Goal: Check status: Check status

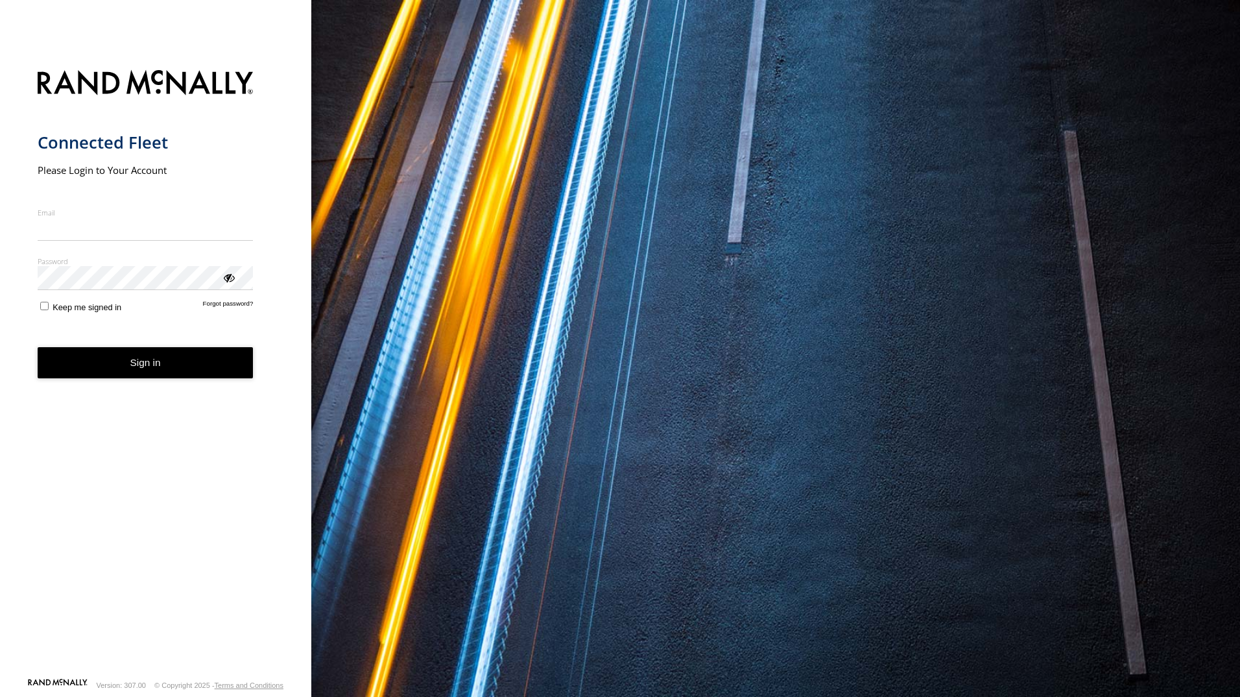
type input "**********"
click at [185, 384] on form "**********" at bounding box center [156, 369] width 237 height 615
click at [201, 366] on button "Sign in" at bounding box center [146, 363] width 216 height 32
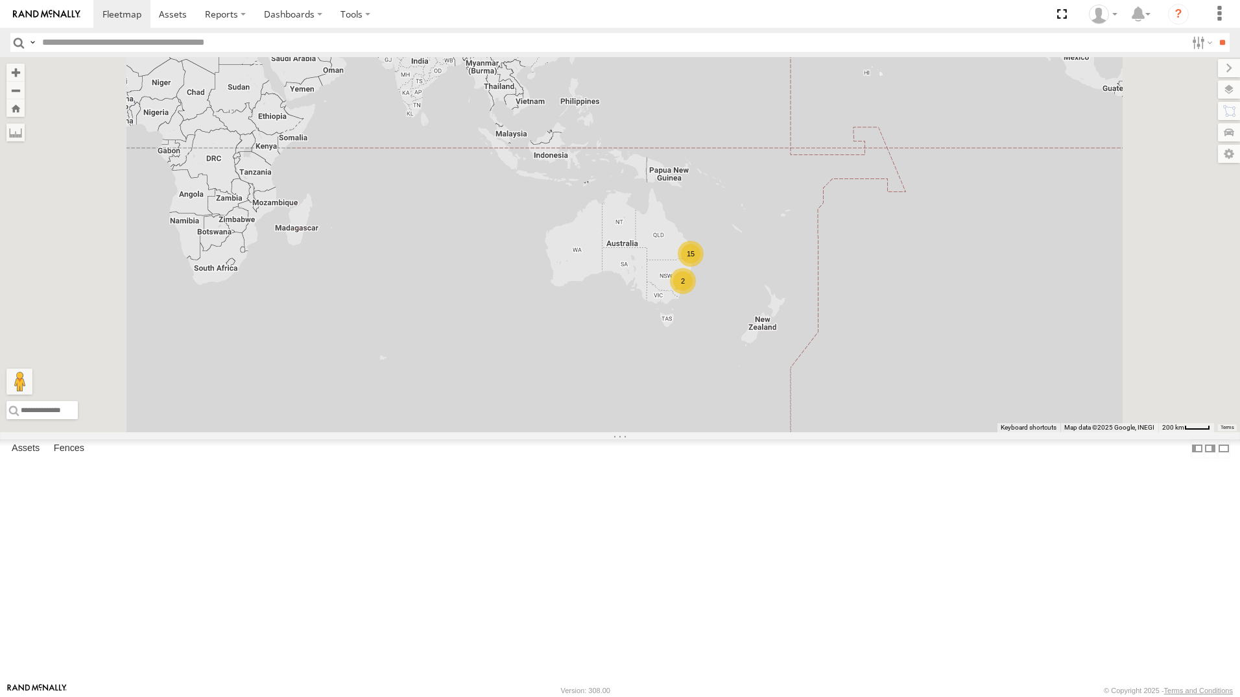
click at [0, 0] on div "All Assets" at bounding box center [0, 0] width 0 height 0
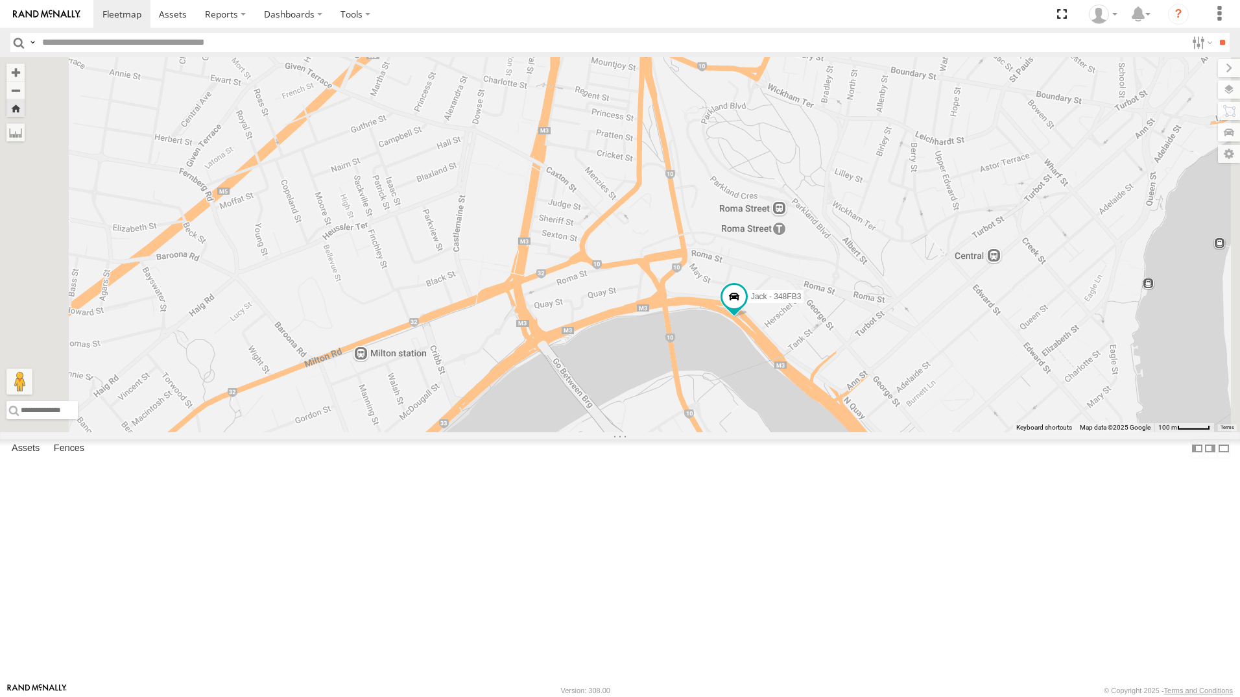
drag, startPoint x: 947, startPoint y: 272, endPoint x: 942, endPoint y: 370, distance: 97.4
click at [942, 370] on div "Jack - 348FB3" at bounding box center [620, 244] width 1240 height 375
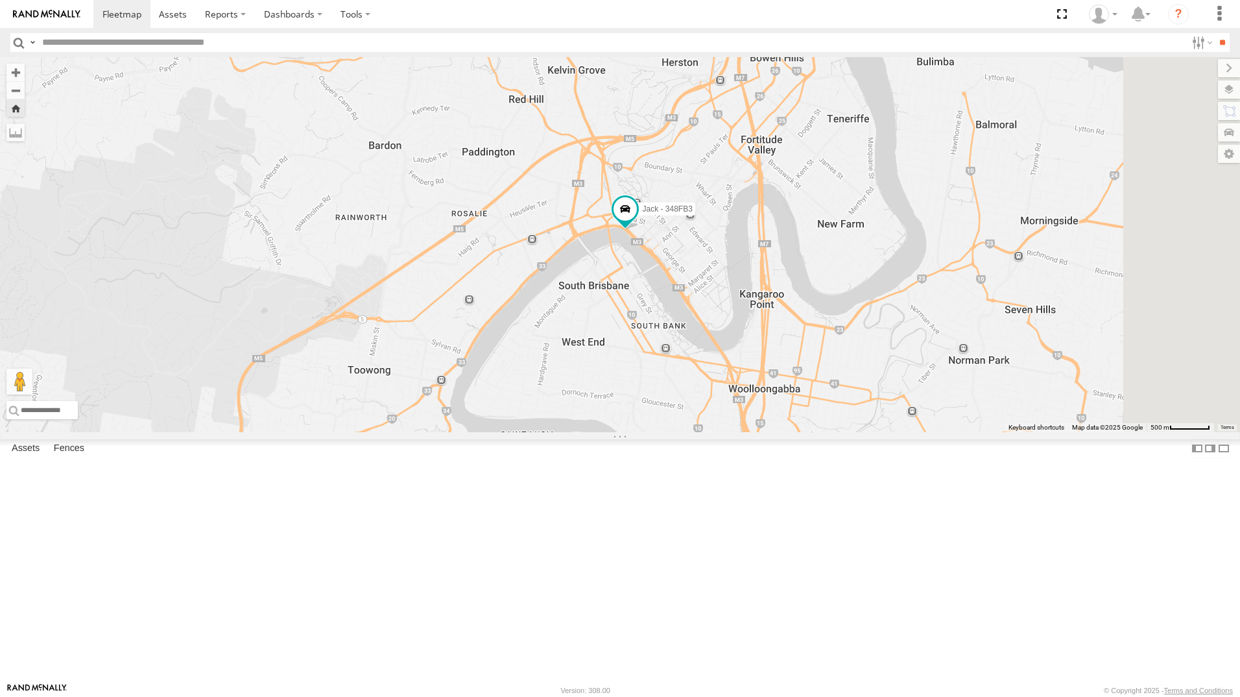
drag, startPoint x: 1055, startPoint y: 439, endPoint x: 879, endPoint y: 363, distance: 191.4
click at [887, 361] on div "Jack - 348FB3" at bounding box center [620, 244] width 1240 height 375
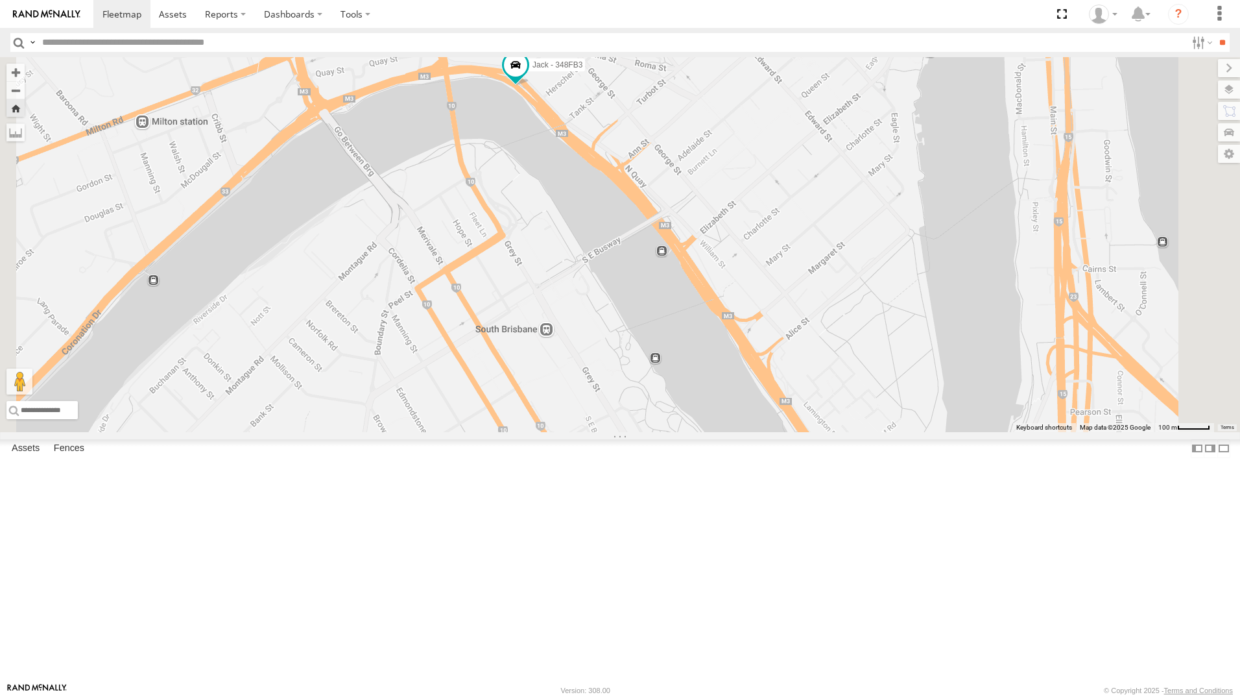
drag, startPoint x: 918, startPoint y: 286, endPoint x: 918, endPoint y: 258, distance: 27.9
click at [918, 258] on div "Jack - 348FB3" at bounding box center [620, 244] width 1240 height 375
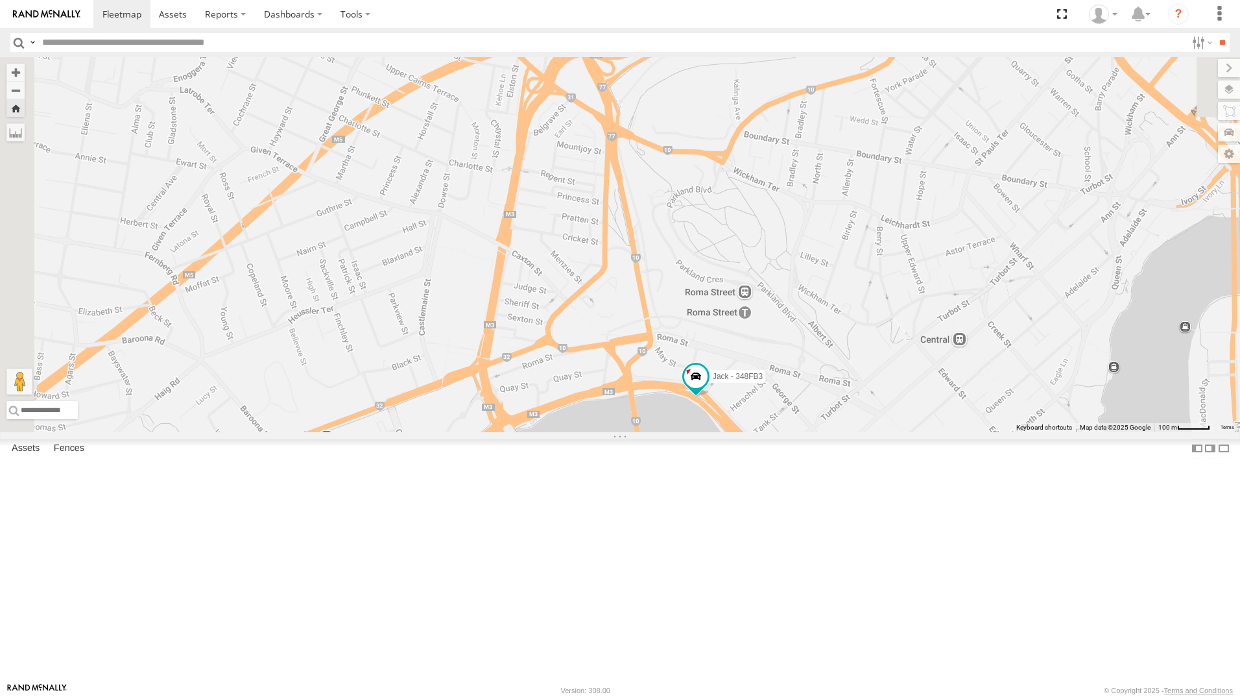
drag, startPoint x: 695, startPoint y: 314, endPoint x: 837, endPoint y: 567, distance: 290.1
click at [837, 432] on div "Jack - 348FB3" at bounding box center [620, 244] width 1240 height 375
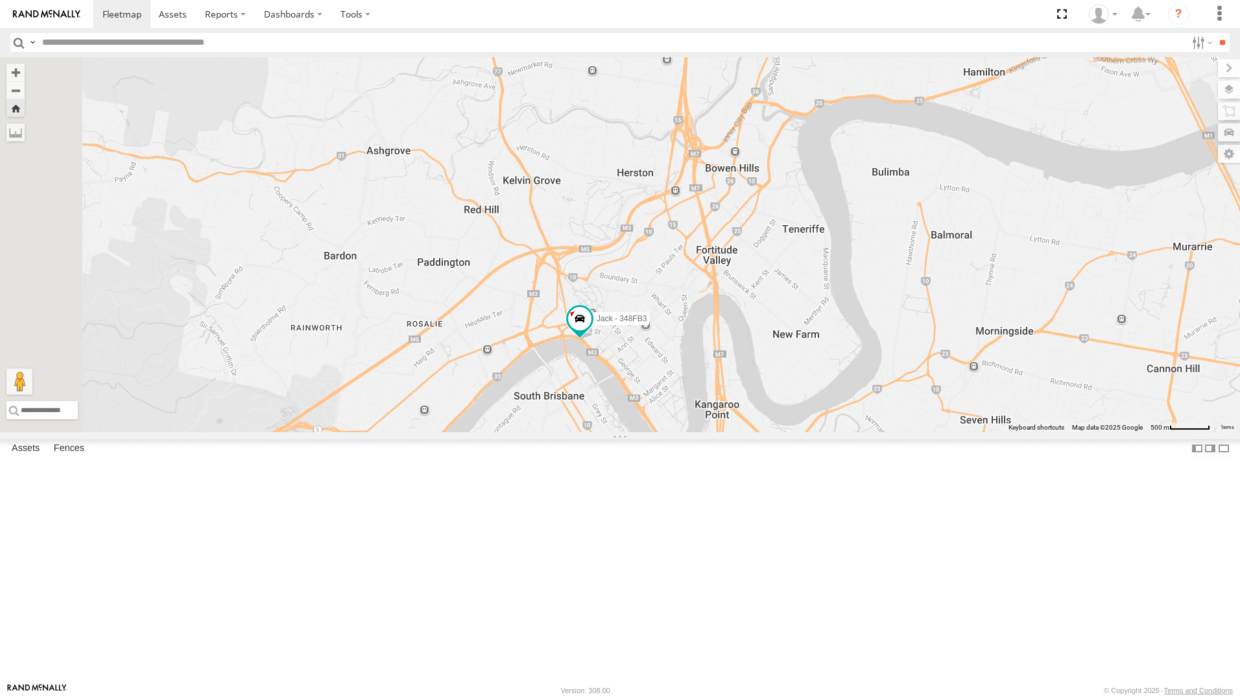
drag, startPoint x: 634, startPoint y: 268, endPoint x: 674, endPoint y: 389, distance: 127.2
click at [674, 389] on div "Jack - 348FB3" at bounding box center [620, 244] width 1240 height 375
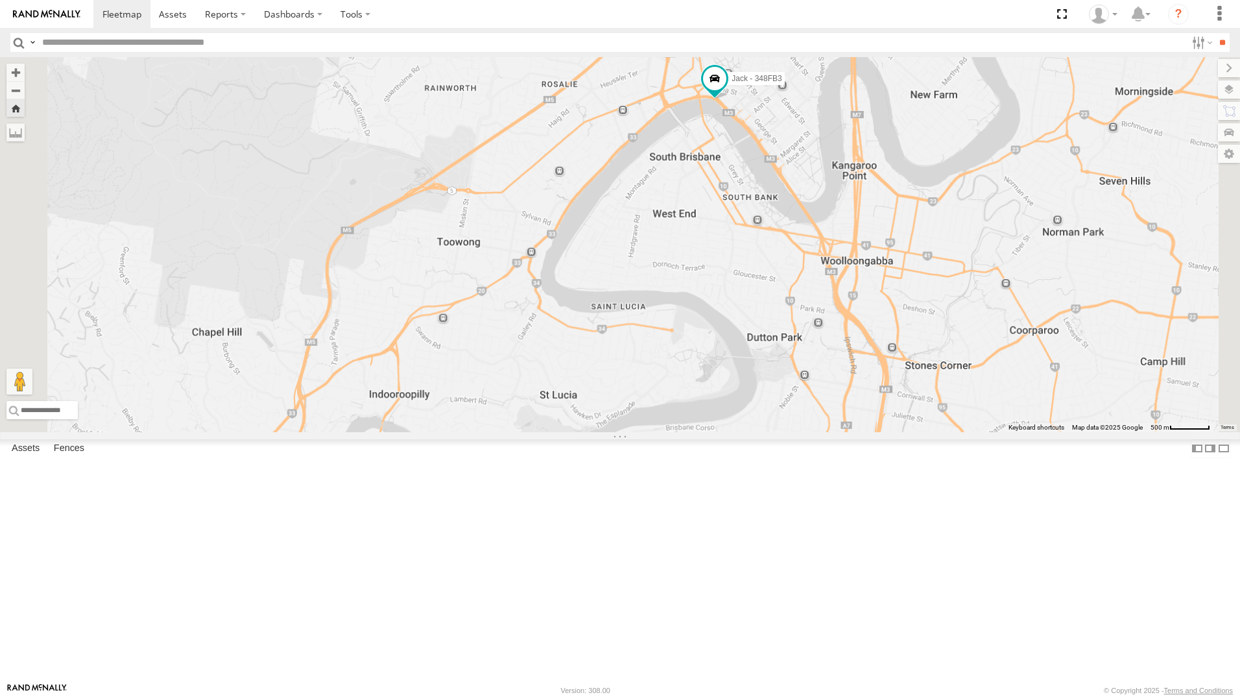
drag, startPoint x: 851, startPoint y: 274, endPoint x: 878, endPoint y: 77, distance: 199.6
click at [878, 77] on div "Jack - 348FB3" at bounding box center [620, 244] width 1240 height 375
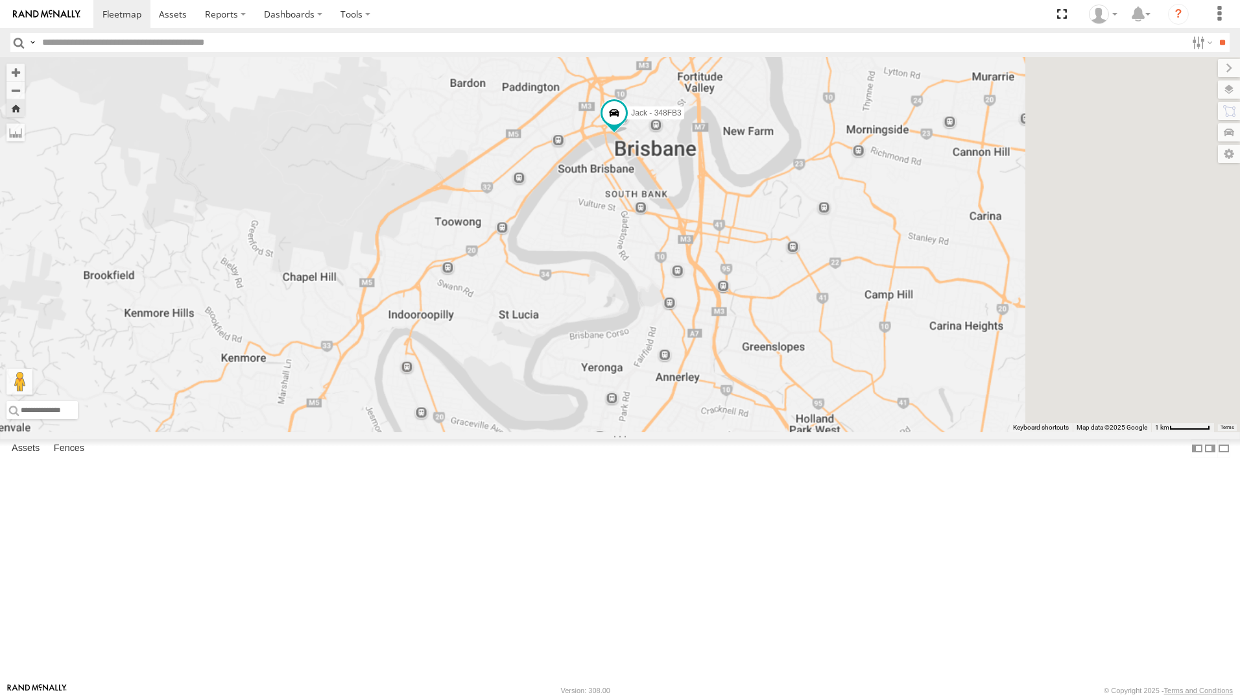
drag, startPoint x: 988, startPoint y: 269, endPoint x: 802, endPoint y: 329, distance: 196.1
click at [802, 329] on div "Jack - 348FB3" at bounding box center [620, 244] width 1240 height 375
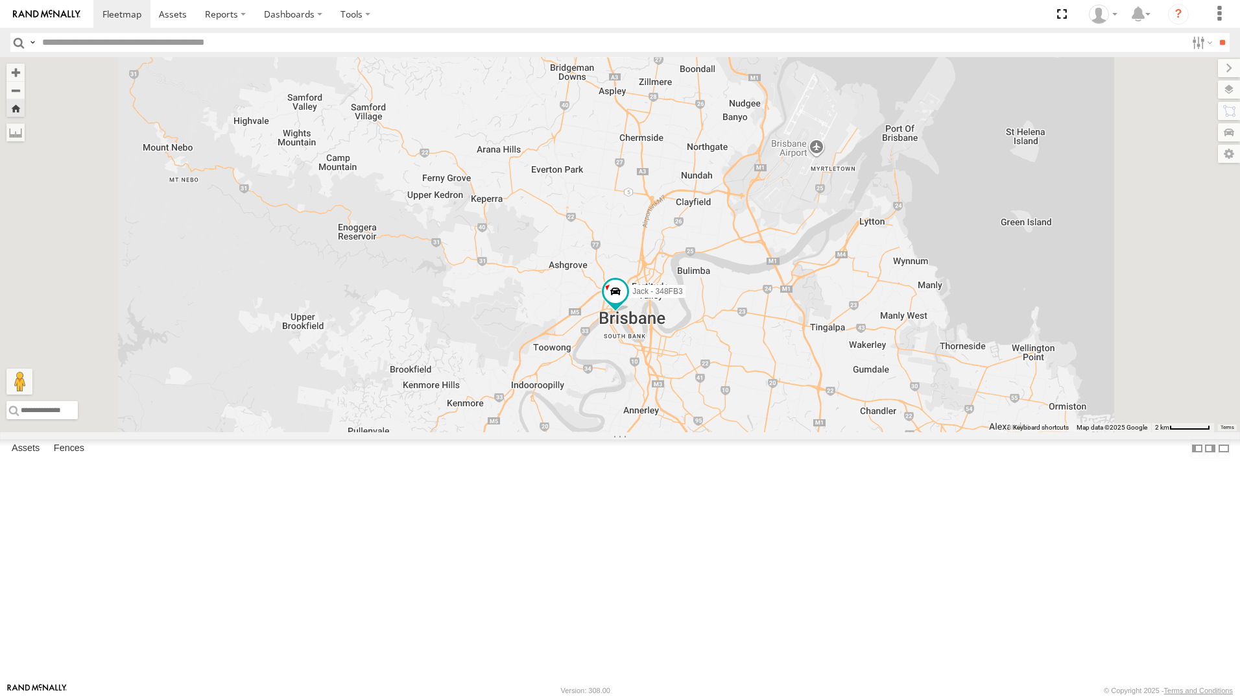
drag, startPoint x: 681, startPoint y: 401, endPoint x: 665, endPoint y: 451, distance: 51.7
click at [665, 432] on div "Jack - 348FB3" at bounding box center [620, 244] width 1240 height 375
click at [0, 0] on div "All Assets" at bounding box center [0, 0] width 0 height 0
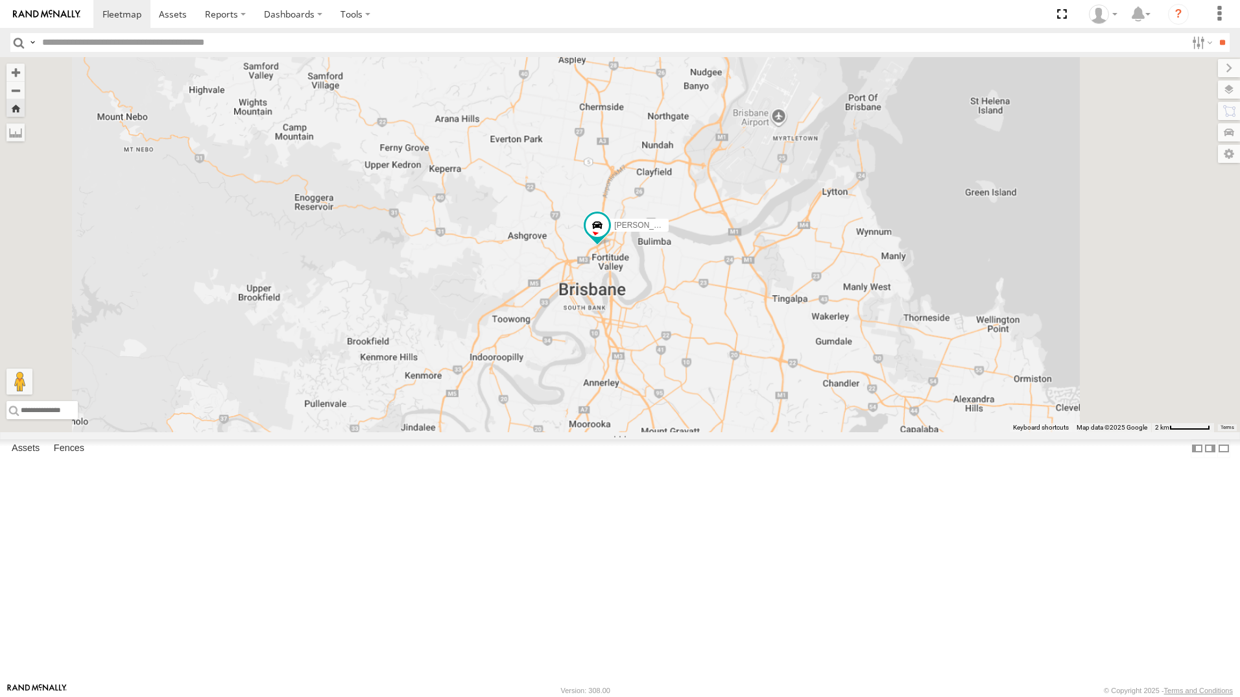
drag, startPoint x: 954, startPoint y: 401, endPoint x: 892, endPoint y: 403, distance: 62.3
click at [892, 403] on div "[PERSON_NAME] - 017IP4" at bounding box center [620, 244] width 1240 height 375
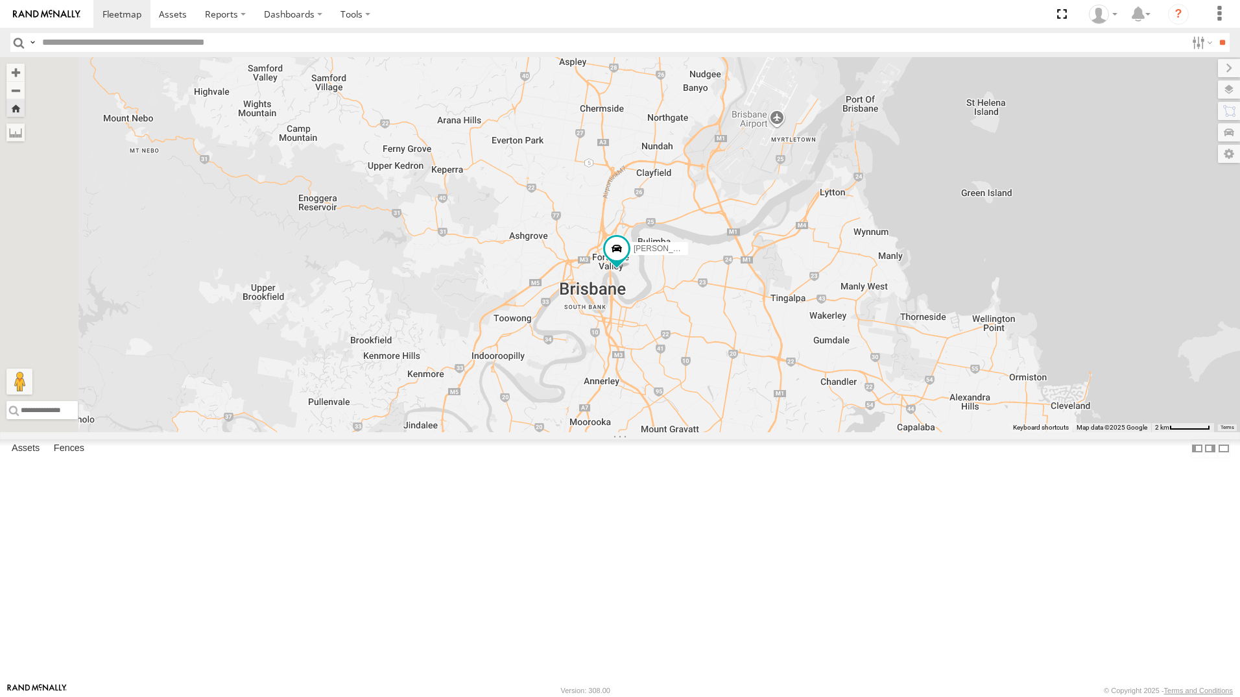
click at [71, 12] on img at bounding box center [46, 14] width 67 height 9
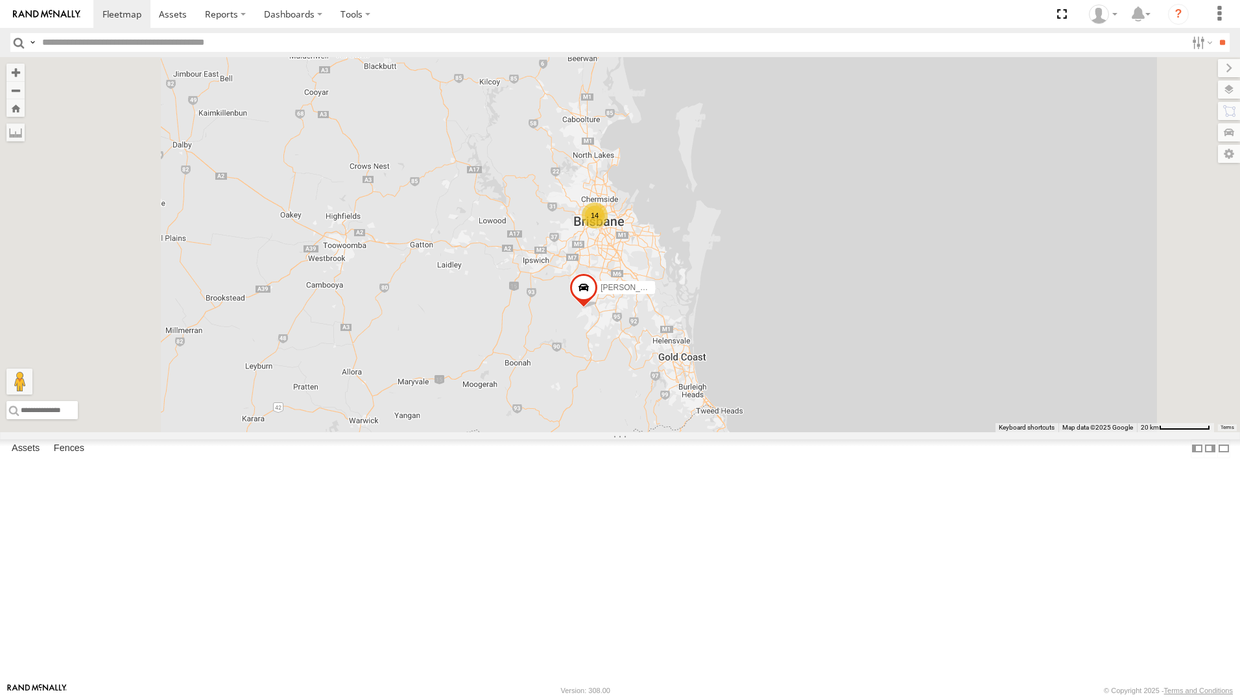
drag, startPoint x: 855, startPoint y: 195, endPoint x: 913, endPoint y: 367, distance: 181.9
click at [913, 367] on div "14 Jesse 366JK9 - Corolla Hatch" at bounding box center [620, 244] width 1240 height 375
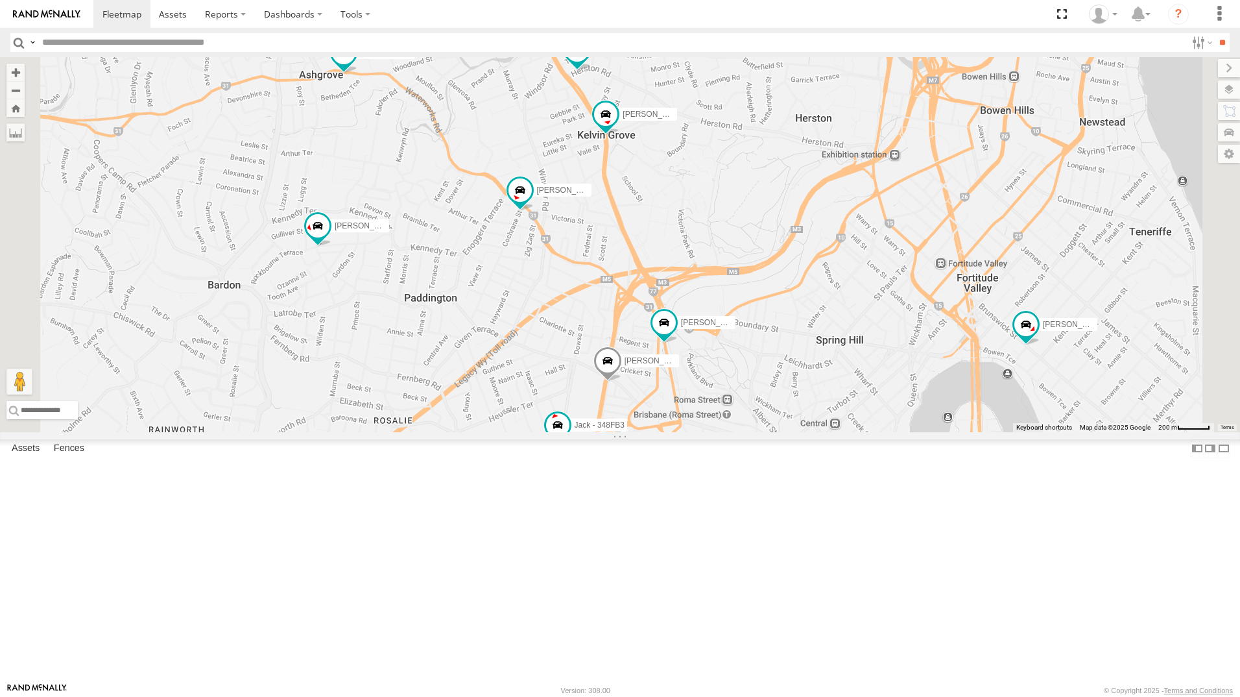
drag, startPoint x: 591, startPoint y: 228, endPoint x: 641, endPoint y: 480, distance: 256.7
click at [641, 432] on div "Jesse 366JK9 - Corolla Hatch Ben deGroot - 349FB3 Nathan - 017IP4 Mitchell B - …" at bounding box center [620, 244] width 1240 height 375
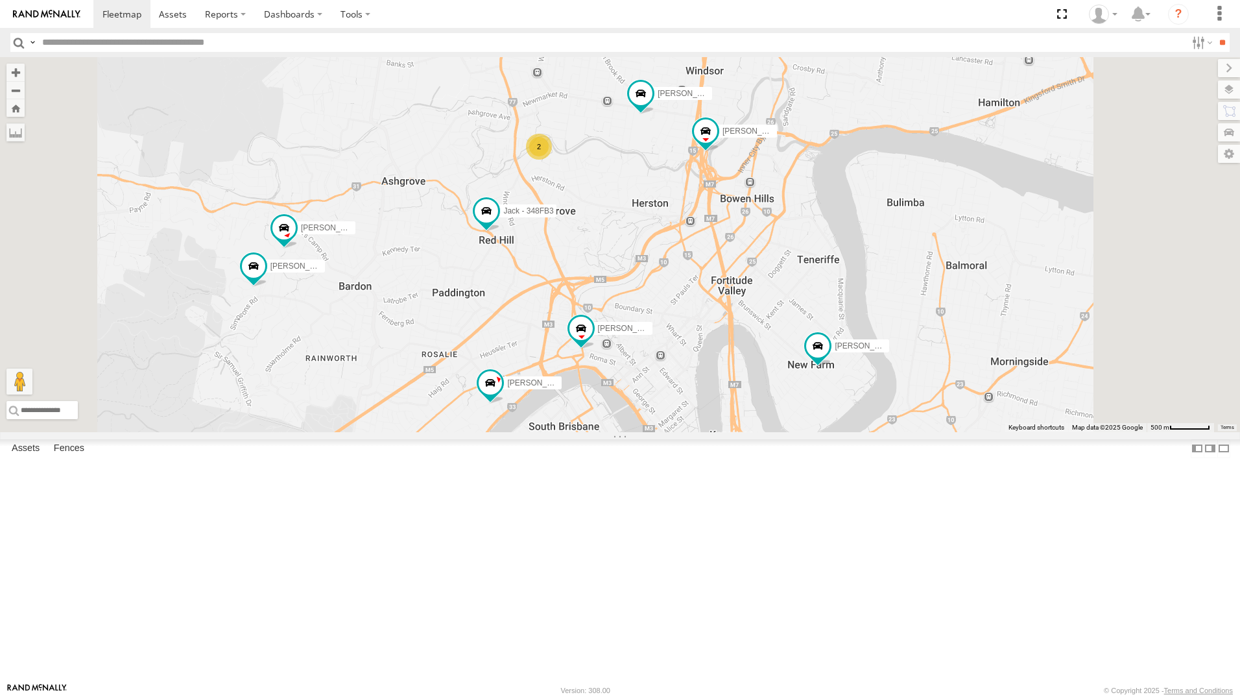
click at [0, 0] on div "[PERSON_NAME]" at bounding box center [0, 0] width 0 height 0
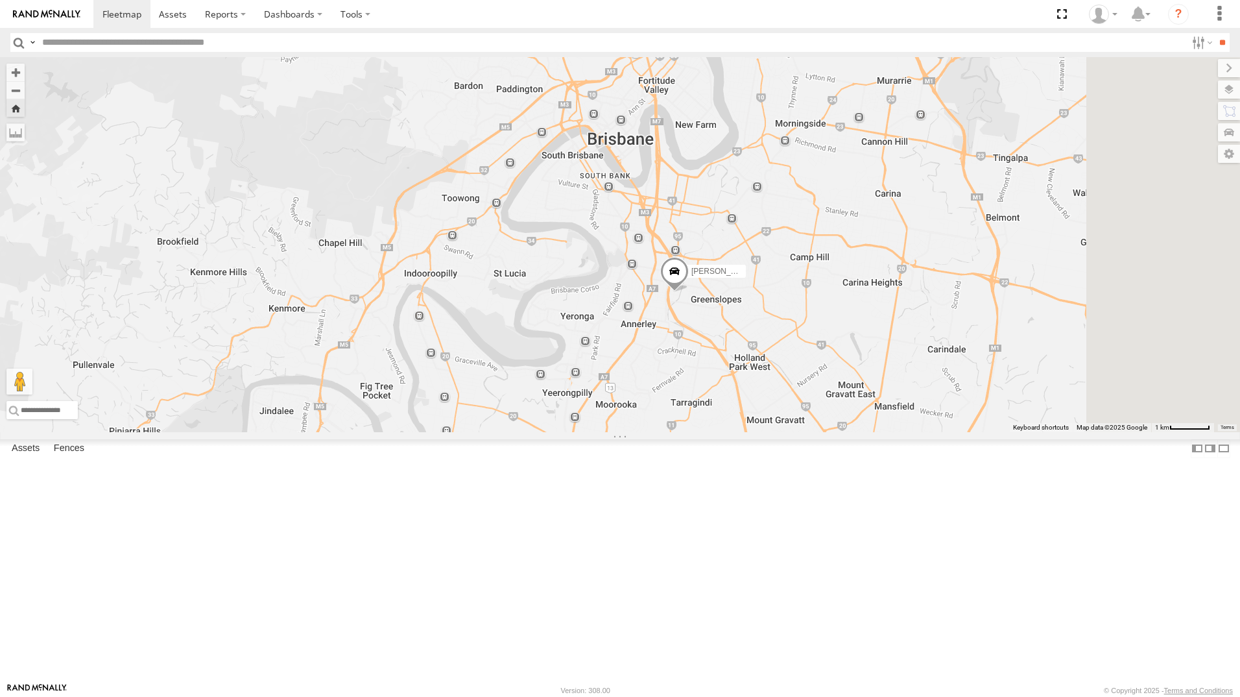
drag, startPoint x: 923, startPoint y: 438, endPoint x: 763, endPoint y: 490, distance: 167.8
click at [763, 432] on div "[PERSON_NAME]" at bounding box center [620, 244] width 1240 height 375
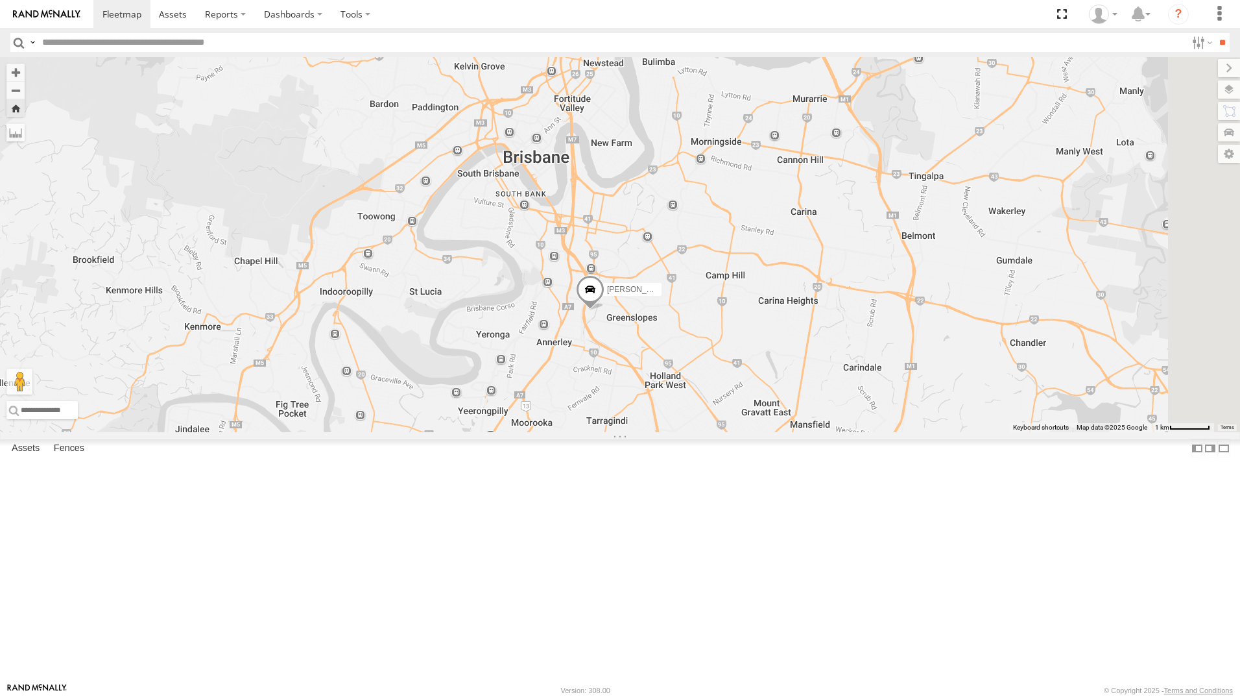
drag, startPoint x: 98, startPoint y: 331, endPoint x: 556, endPoint y: 286, distance: 460.2
click at [0, 0] on div "All Assets" at bounding box center [0, 0] width 0 height 0
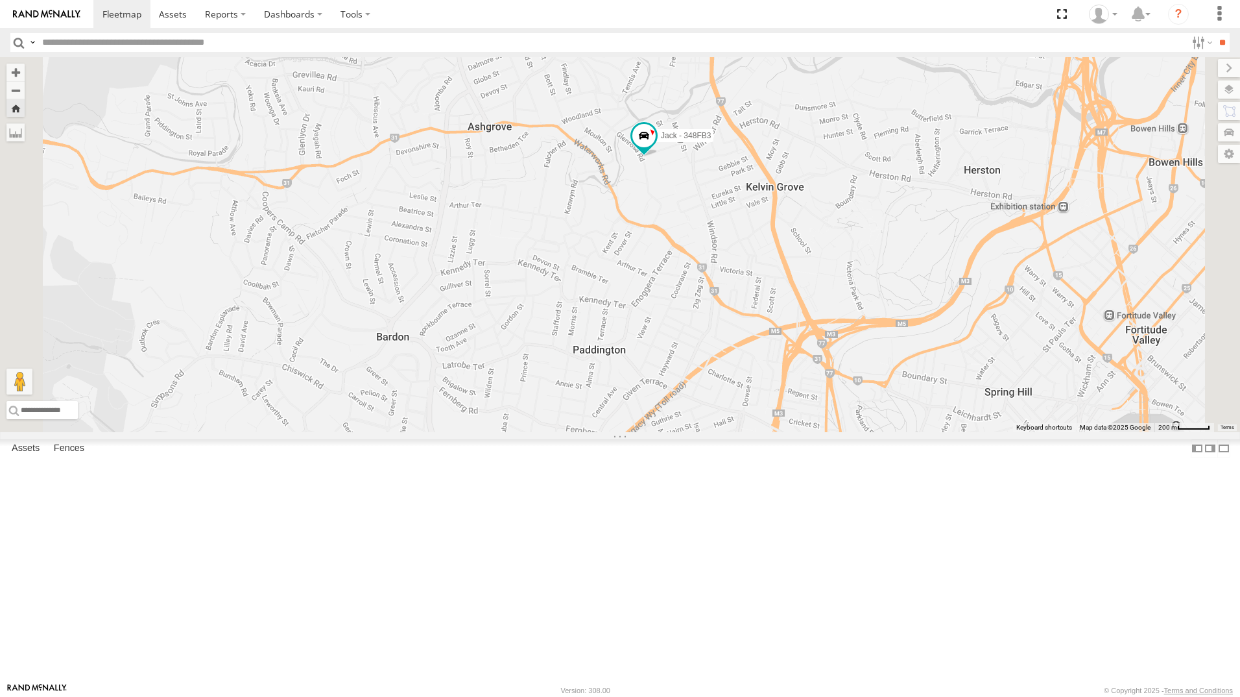
drag, startPoint x: 1061, startPoint y: 304, endPoint x: 843, endPoint y: 358, distance: 224.5
click at [843, 358] on div "Jack - 348FB3" at bounding box center [620, 244] width 1240 height 375
